Goal: Task Accomplishment & Management: Manage account settings

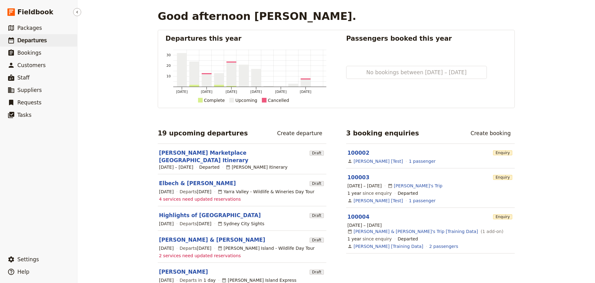
click at [29, 42] on span "Departures" at bounding box center [31, 40] width 29 height 6
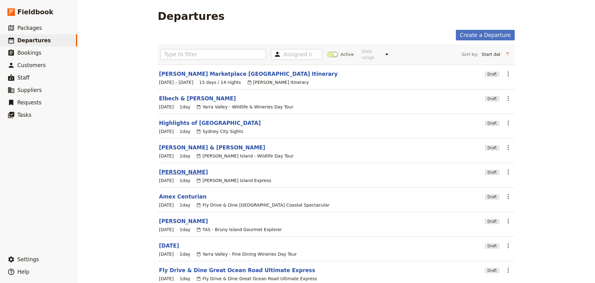
click at [185, 168] on link "[PERSON_NAME]" at bounding box center [183, 171] width 49 height 7
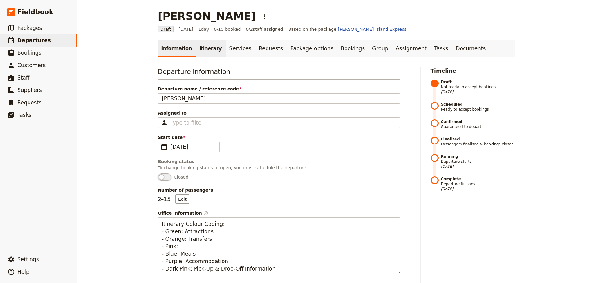
click at [199, 48] on link "Itinerary" at bounding box center [211, 48] width 30 height 17
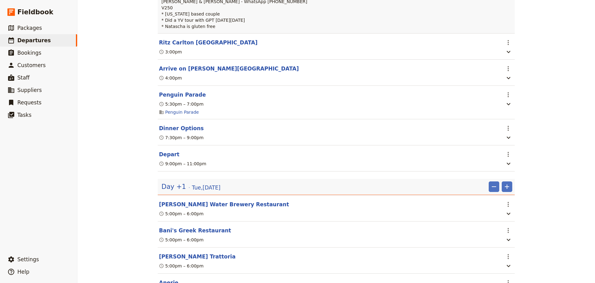
scroll to position [155, 0]
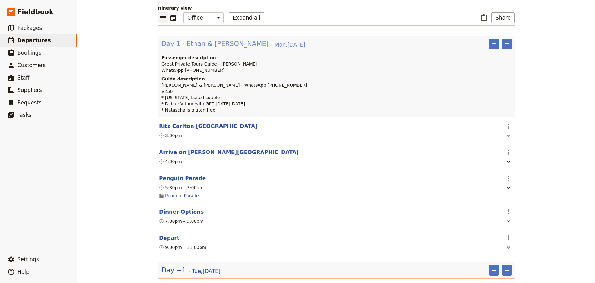
click at [221, 43] on span "Ethan & [PERSON_NAME]" at bounding box center [228, 43] width 82 height 9
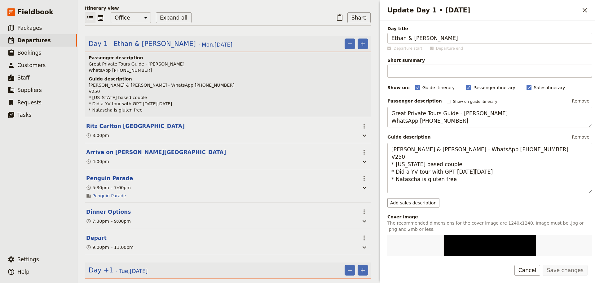
scroll to position [65, 0]
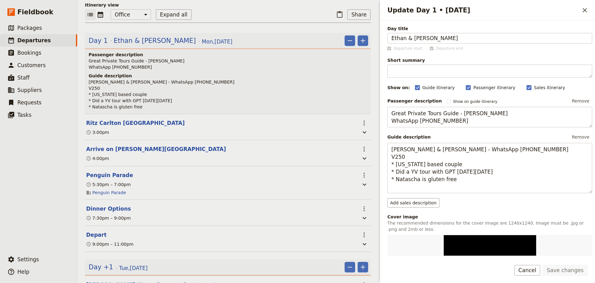
click at [536, 271] on button "Cancel" at bounding box center [528, 270] width 26 height 11
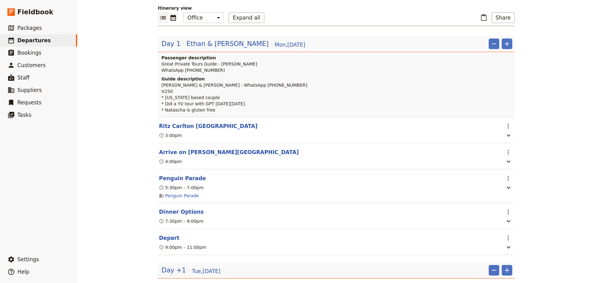
scroll to position [155, 0]
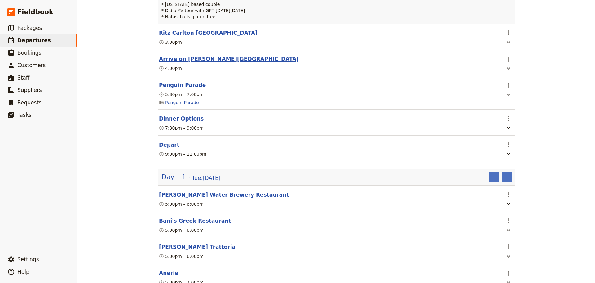
click at [186, 63] on button "Arrive on [PERSON_NAME][GEOGRAPHIC_DATA]" at bounding box center [229, 58] width 140 height 7
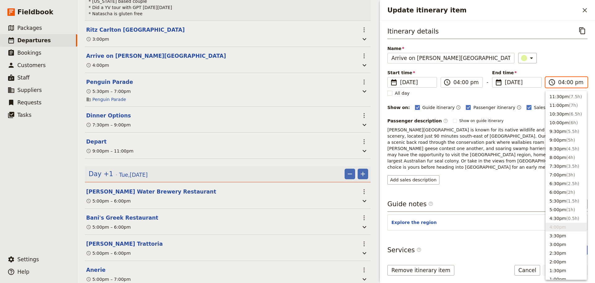
click at [563, 83] on input "04:00 pm" at bounding box center [571, 81] width 25 height 7
click at [557, 200] on button "5:30pm ( 1.5h )" at bounding box center [566, 200] width 41 height 9
type input "05:30 pm"
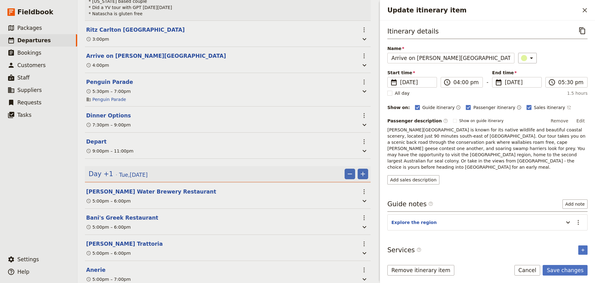
click at [567, 107] on icon "Time not shown on sales itinerary" at bounding box center [569, 107] width 5 height 5
click at [583, 118] on button "Edit" at bounding box center [581, 120] width 14 height 9
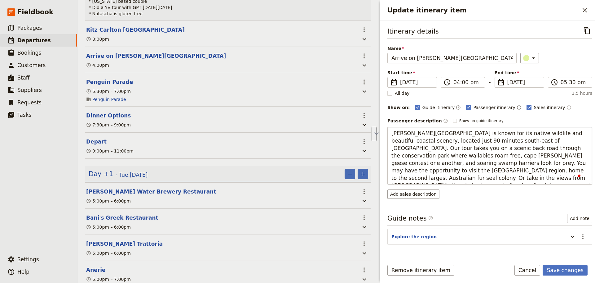
drag, startPoint x: 535, startPoint y: 180, endPoint x: 522, endPoint y: 170, distance: 16.4
click at [522, 170] on textarea "[PERSON_NAME][GEOGRAPHIC_DATA] is known for its native wildlife and beautiful c…" at bounding box center [490, 156] width 205 height 58
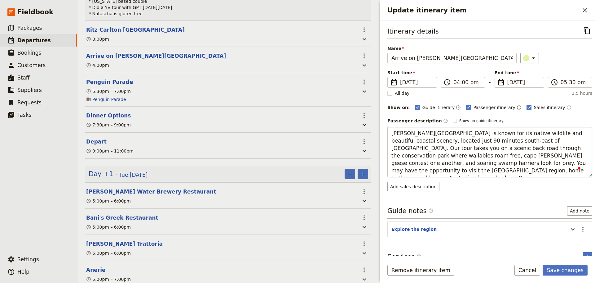
click at [439, 165] on textarea "[PERSON_NAME][GEOGRAPHIC_DATA] is known for its native wildlife and beautiful c…" at bounding box center [490, 152] width 205 height 50
click at [477, 168] on textarea "[PERSON_NAME][GEOGRAPHIC_DATA] is known for its native wildlife and beautiful c…" at bounding box center [490, 152] width 205 height 50
type textarea "[PERSON_NAME][GEOGRAPHIC_DATA] is known for its native wildlife and beautiful c…"
click at [568, 230] on div "Itinerary details ​ Name Arrive on [PERSON_NAME][GEOGRAPHIC_DATA] ​ Start time …" at bounding box center [490, 139] width 205 height 229
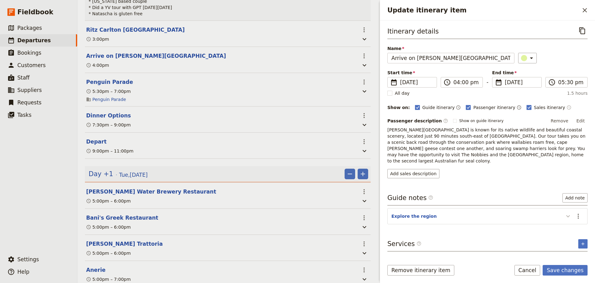
click at [570, 212] on icon "Update itinerary item" at bounding box center [568, 215] width 7 height 7
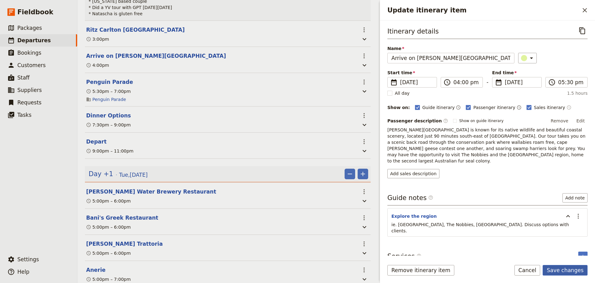
click at [564, 270] on button "Save changes" at bounding box center [565, 270] width 45 height 11
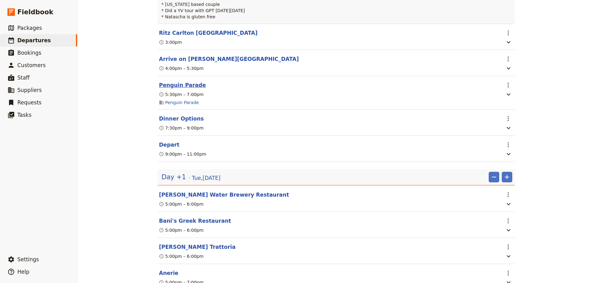
click at [183, 89] on button "Penguin Parade" at bounding box center [182, 84] width 47 height 7
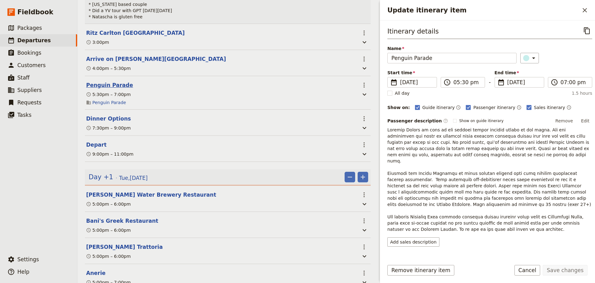
scroll to position [158, 0]
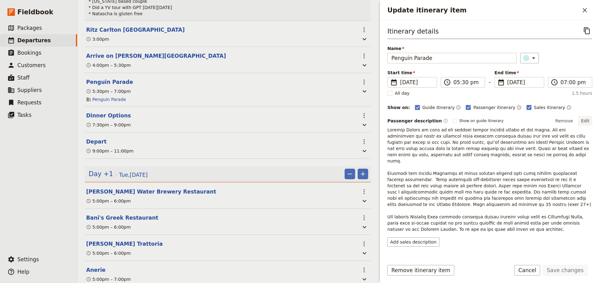
click at [584, 120] on button "Edit" at bounding box center [586, 120] width 14 height 9
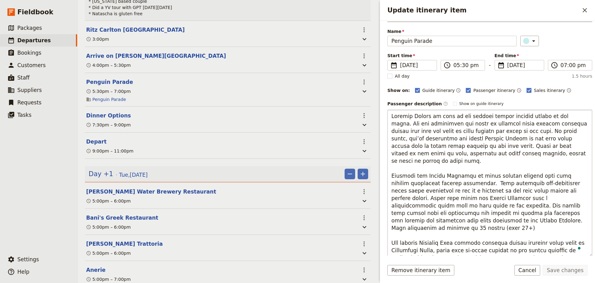
scroll to position [31, 0]
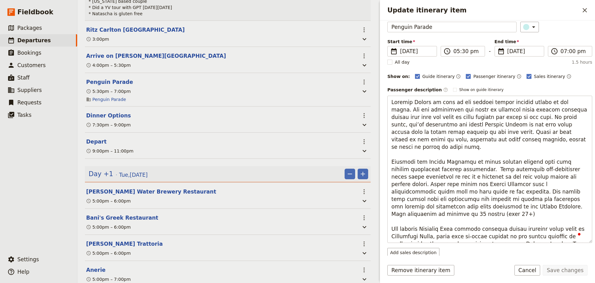
drag, startPoint x: 465, startPoint y: 198, endPoint x: 353, endPoint y: 155, distance: 119.6
click at [353, 155] on div "[PERSON_NAME] ​ Draft [DATE] 1 day 0/15 booked 0 / 2 staff assigned Based on th…" at bounding box center [337, 141] width 518 height 283
type textarea "[PERSON_NAME][GEOGRAPHIC_DATA] is home to the largest little penguin colony in …"
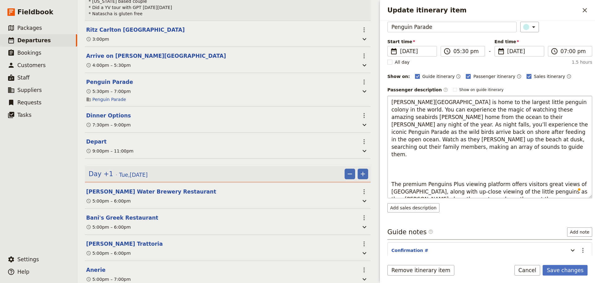
click at [426, 160] on textarea "[PERSON_NAME][GEOGRAPHIC_DATA] is home to the largest little penguin colony in …" at bounding box center [490, 147] width 205 height 102
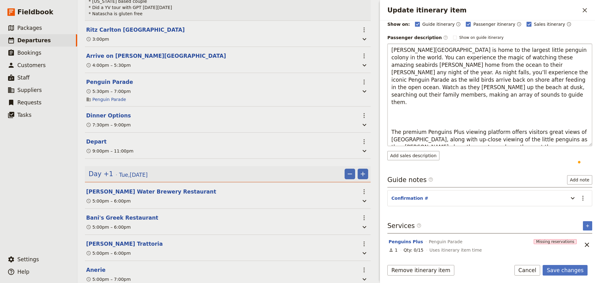
scroll to position [88, 0]
click at [537, 263] on form "Itinerary details ​ Name Penguin Parade ​ Start time ​ [DATE] [DATE] [DATE] 17:…" at bounding box center [487, 151] width 215 height 262
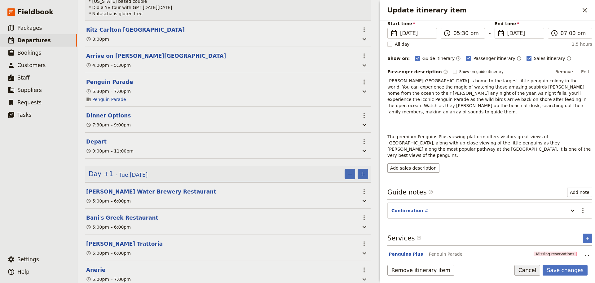
click at [532, 269] on button "Cancel" at bounding box center [528, 270] width 26 height 11
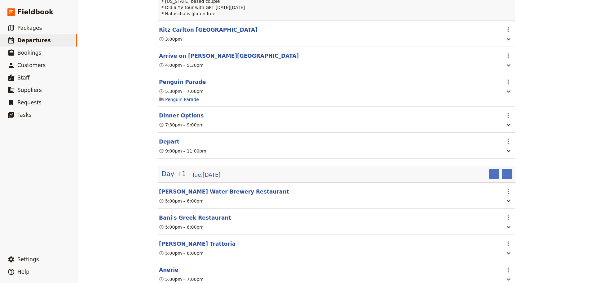
scroll to position [155, 0]
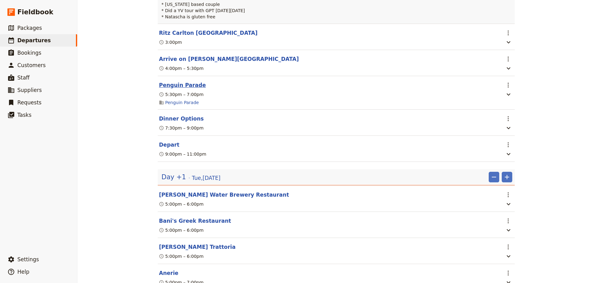
click at [175, 89] on button "Penguin Parade" at bounding box center [182, 84] width 47 height 7
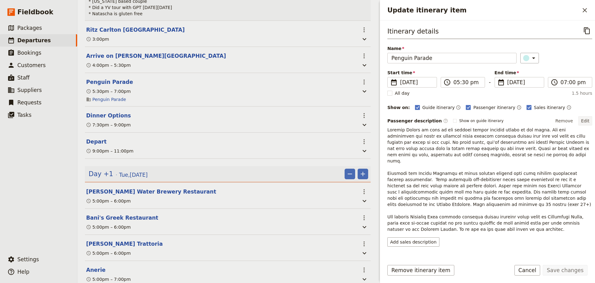
click at [585, 120] on button "Edit" at bounding box center [586, 120] width 14 height 9
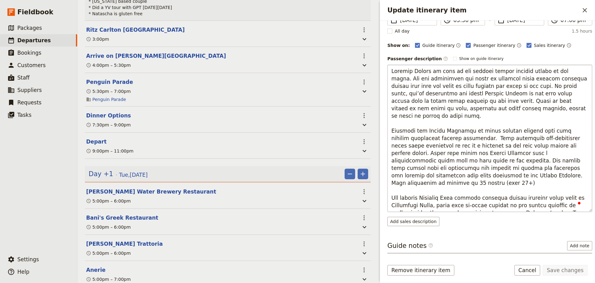
scroll to position [62, 0]
drag, startPoint x: 469, startPoint y: 207, endPoint x: 470, endPoint y: 169, distance: 37.5
click at [470, 169] on textarea "To enrich screen reader interactions, please activate Accessibility in Grammarl…" at bounding box center [490, 138] width 205 height 147
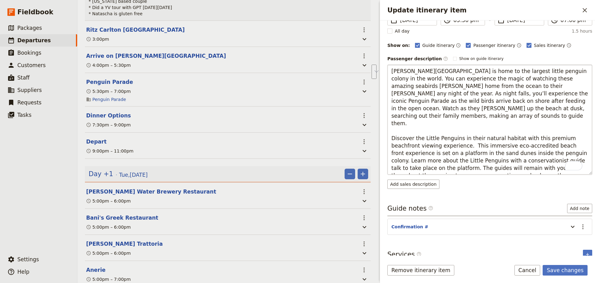
drag, startPoint x: 548, startPoint y: 167, endPoint x: 551, endPoint y: 162, distance: 6.0
click at [551, 162] on textarea "[PERSON_NAME][GEOGRAPHIC_DATA] is home to the largest little penguin colony in …" at bounding box center [490, 120] width 205 height 110
type textarea "[PERSON_NAME][GEOGRAPHIC_DATA] is home to the largest little penguin colony in …"
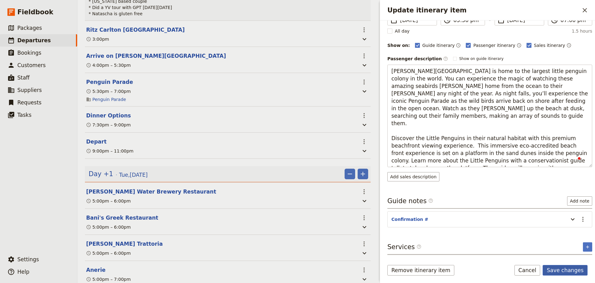
click at [563, 265] on button "Save changes" at bounding box center [565, 270] width 45 height 11
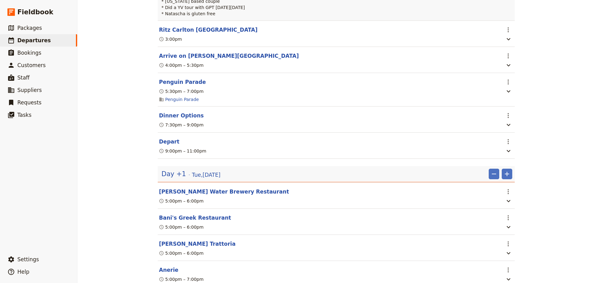
scroll to position [155, 0]
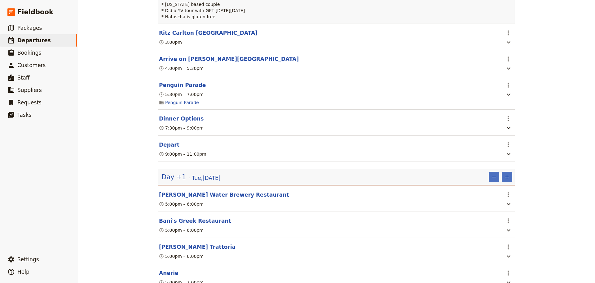
click at [184, 122] on button "Dinner Options" at bounding box center [181, 118] width 45 height 7
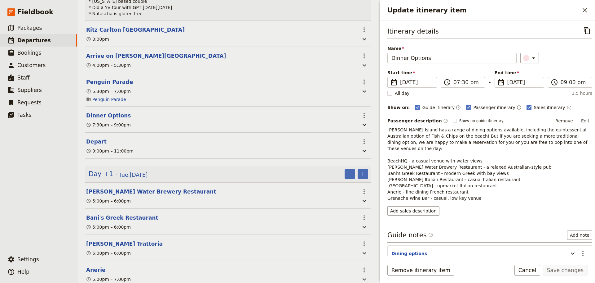
click at [567, 107] on icon "Time not shown on sales itinerary" at bounding box center [569, 107] width 5 height 5
click at [584, 118] on button "Edit" at bounding box center [586, 120] width 14 height 9
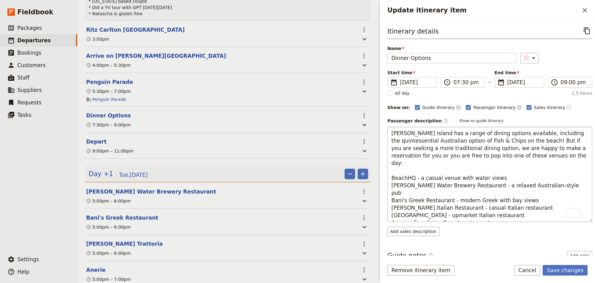
click at [495, 141] on textarea "[PERSON_NAME] Island has a range of dining options available, including the qui…" at bounding box center [490, 174] width 205 height 95
drag, startPoint x: 544, startPoint y: 179, endPoint x: 386, endPoint y: 178, distance: 157.9
click at [386, 178] on div "Itinerary details ​ Name Dinner Options ​ Start time ​ [DATE] [DATE] [DATE] 19:…" at bounding box center [487, 137] width 215 height 235
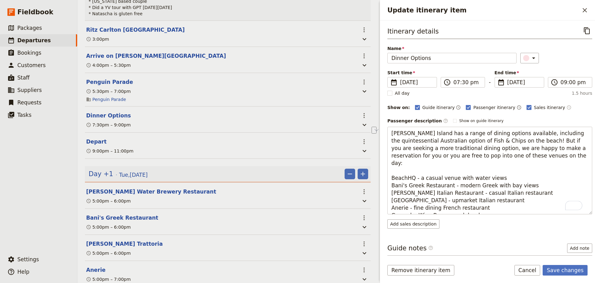
click at [381, 185] on div "Update itinerary item ​ Itinerary details ​ Name Dinner Options ​ Start time ​ …" at bounding box center [486, 141] width 217 height 283
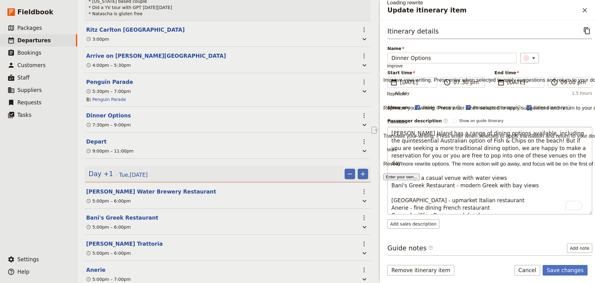
type textarea "[PERSON_NAME] Island has a range of dining options available, including the qui…"
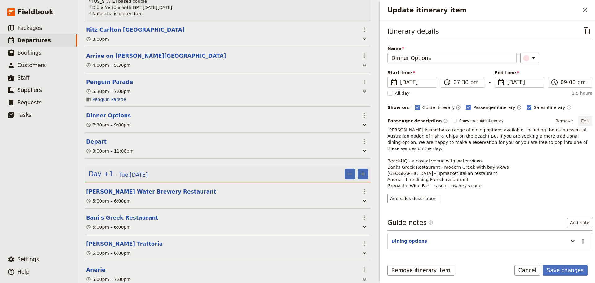
click at [583, 122] on button "Edit" at bounding box center [586, 120] width 14 height 9
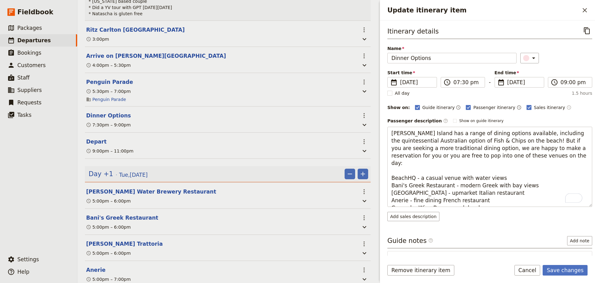
drag, startPoint x: 439, startPoint y: 188, endPoint x: 382, endPoint y: 191, distance: 57.1
click at [382, 191] on div "Itinerary details ​ Name Dinner Options ​ Start time ​ [DATE] [DATE] [DATE] 19:…" at bounding box center [487, 137] width 215 height 235
type textarea "[PERSON_NAME] Island has a range of dining options available, including the qui…"
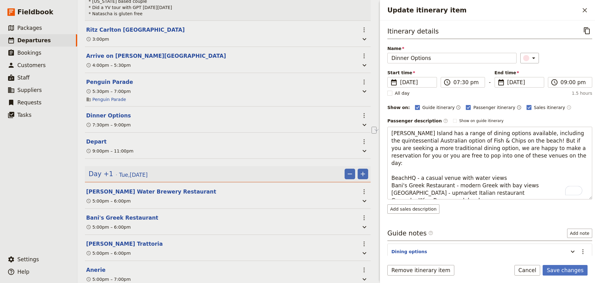
drag, startPoint x: 472, startPoint y: 193, endPoint x: 230, endPoint y: 69, distance: 272.1
click at [429, 194] on textarea "[PERSON_NAME] Island has a range of dining options available, including the qui…" at bounding box center [490, 163] width 205 height 73
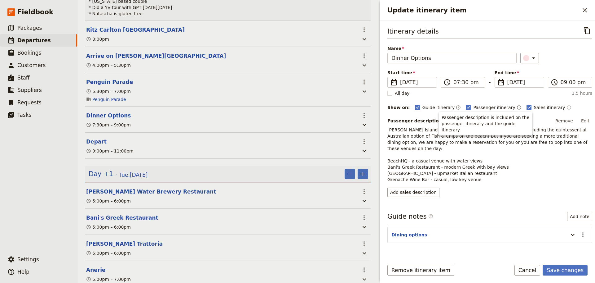
click at [586, 120] on button "Edit" at bounding box center [586, 120] width 14 height 9
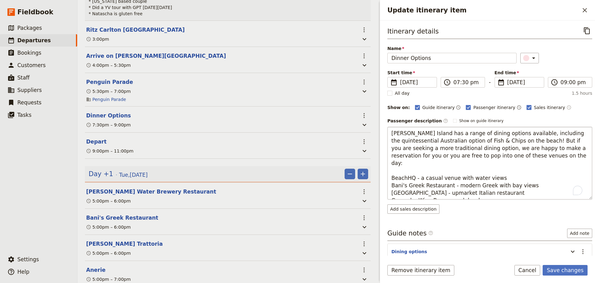
drag, startPoint x: 498, startPoint y: 192, endPoint x: 389, endPoint y: 194, distance: 109.5
click at [389, 194] on textarea "[PERSON_NAME] Island has a range of dining options available, including the qui…" at bounding box center [490, 163] width 205 height 73
click at [424, 193] on textarea "[PERSON_NAME] Island has a range of dining options available, including the qui…" at bounding box center [490, 163] width 205 height 73
drag, startPoint x: 412, startPoint y: 193, endPoint x: 369, endPoint y: 190, distance: 43.8
click at [368, 191] on div "[PERSON_NAME] ​ Draft [DATE] 1 day 0/15 booked 0 / 2 staff assigned Based on th…" at bounding box center [337, 141] width 518 height 283
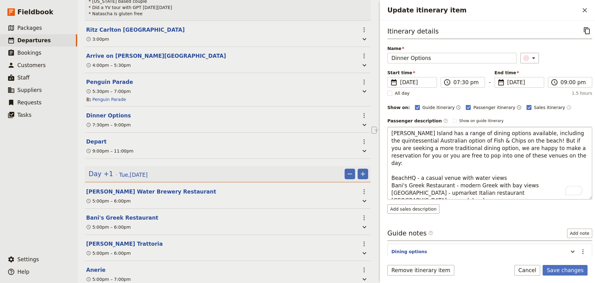
drag, startPoint x: 445, startPoint y: 191, endPoint x: 423, endPoint y: 194, distance: 22.5
click at [423, 194] on textarea "[PERSON_NAME] Island has a range of dining options available, including the qui…" at bounding box center [490, 163] width 205 height 73
type textarea "[PERSON_NAME] Island has a range of dining options available, including the qui…"
click at [481, 194] on textarea "[PERSON_NAME] Island has a range of dining options available, including the qui…" at bounding box center [490, 163] width 205 height 73
click at [461, 193] on textarea "[PERSON_NAME] Island has a range of dining options available, including the qui…" at bounding box center [490, 163] width 205 height 73
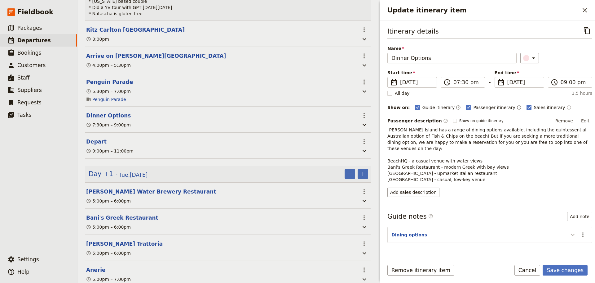
click at [571, 234] on icon "Update itinerary item" at bounding box center [573, 235] width 4 height 2
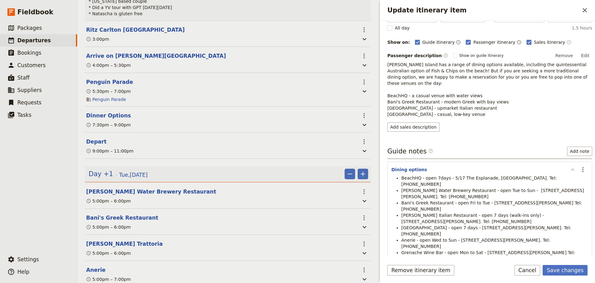
scroll to position [75, 0]
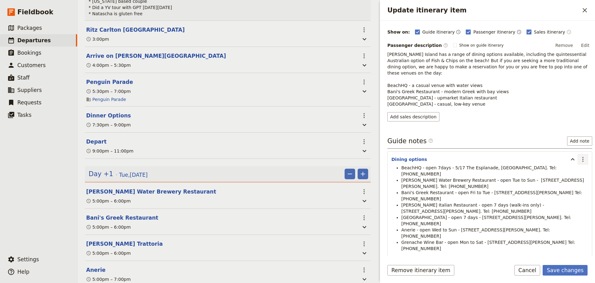
click at [580, 155] on icon "Actions" at bounding box center [583, 158] width 7 height 7
click at [575, 163] on button "Edit note" at bounding box center [565, 166] width 36 height 9
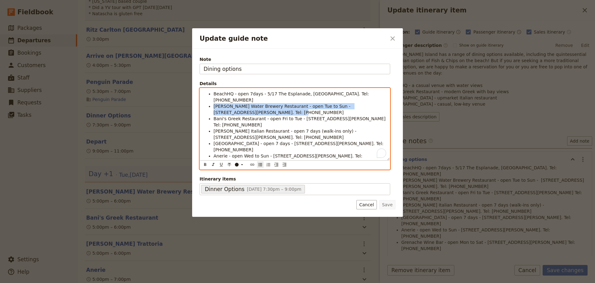
drag, startPoint x: 229, startPoint y: 104, endPoint x: 206, endPoint y: 98, distance: 23.8
click at [205, 98] on ul "BeachHQ - open 7days - 5/17 The Esplanade, [GEOGRAPHIC_DATA]. Tel: [PHONE_NUMBE…" at bounding box center [295, 134] width 183 height 87
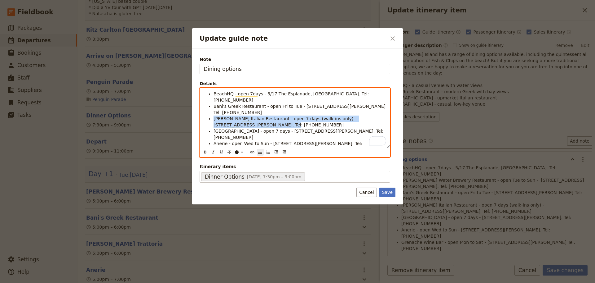
drag, startPoint x: 252, startPoint y: 110, endPoint x: 212, endPoint y: 107, distance: 40.4
click at [212, 107] on ul "BeachHQ - open 7days - 5/17 The Esplanade, [GEOGRAPHIC_DATA]. Tel: [PHONE_NUMBE…" at bounding box center [295, 128] width 183 height 74
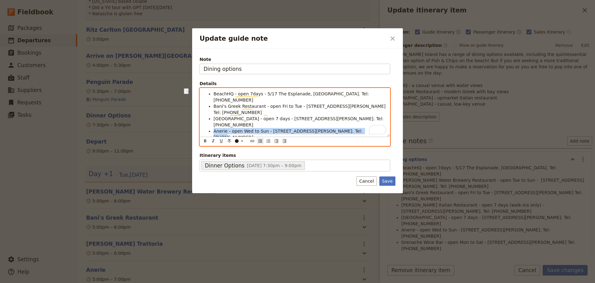
drag, startPoint x: 358, startPoint y: 112, endPoint x: 199, endPoint y: 112, distance: 159.7
click at [199, 112] on div "Note Dining options Details BeachHQ - open 7days - 5/17 The Esplanade, [GEOGRAP…" at bounding box center [297, 121] width 211 height 144
drag, startPoint x: 381, startPoint y: 112, endPoint x: 197, endPoint y: 112, distance: 183.3
click at [197, 112] on div "Note Dining options Details BeachHQ - open 7days - 5/17 The Esplanade, [GEOGRAP…" at bounding box center [297, 121] width 211 height 144
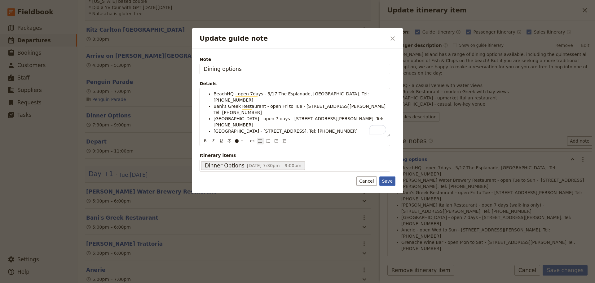
click at [390, 179] on button "Save" at bounding box center [388, 180] width 16 height 9
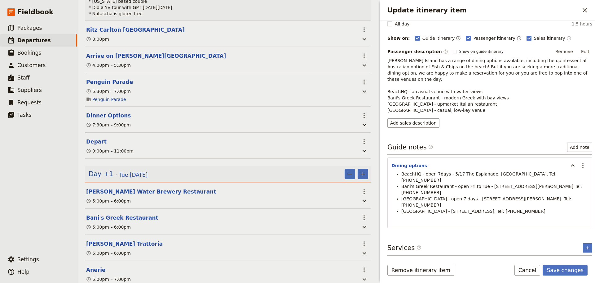
scroll to position [44, 0]
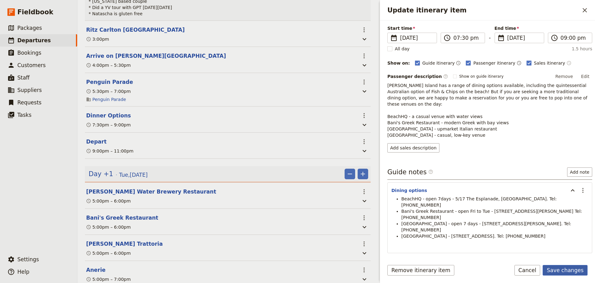
click at [563, 266] on button "Save changes" at bounding box center [565, 270] width 45 height 11
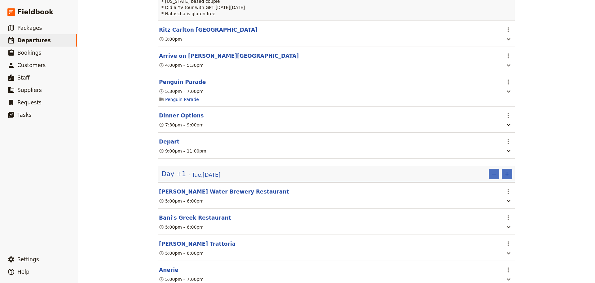
scroll to position [155, 0]
